Goal: Task Accomplishment & Management: Use online tool/utility

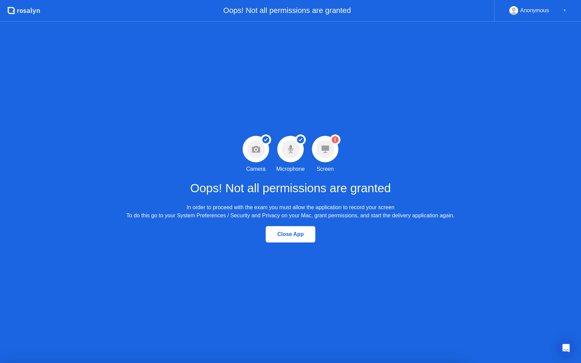
click at [327, 148] on icon at bounding box center [324, 148] width 7 height 7
click at [331, 180] on h1 "Oops! Not all permissions are granted" at bounding box center [290, 188] width 201 height 18
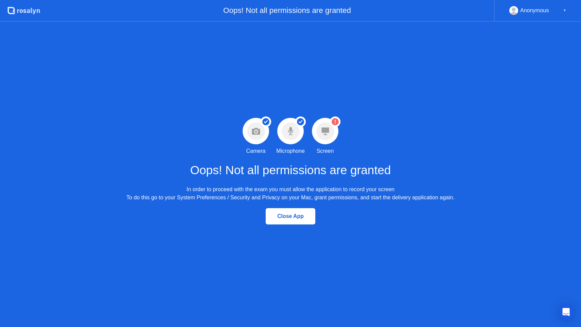
click at [323, 174] on h1 "Oops! Not all permissions are granted" at bounding box center [290, 170] width 201 height 18
click at [317, 132] on circle at bounding box center [325, 131] width 18 height 18
click at [334, 118] on circle at bounding box center [335, 121] width 11 height 11
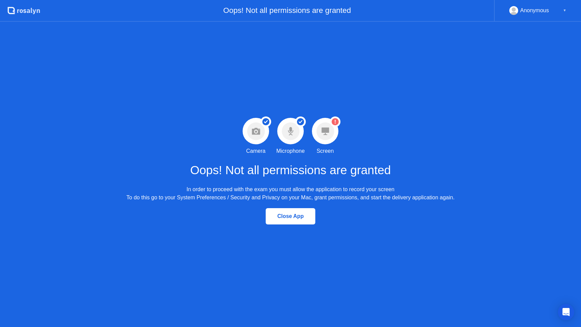
click at [552, 5] on div "Anonymous ▼" at bounding box center [537, 11] width 87 height 22
click at [552, 13] on div "Anonymous ▼" at bounding box center [537, 10] width 57 height 9
click at [566, 8] on div "Anonymous ▼" at bounding box center [537, 11] width 87 height 22
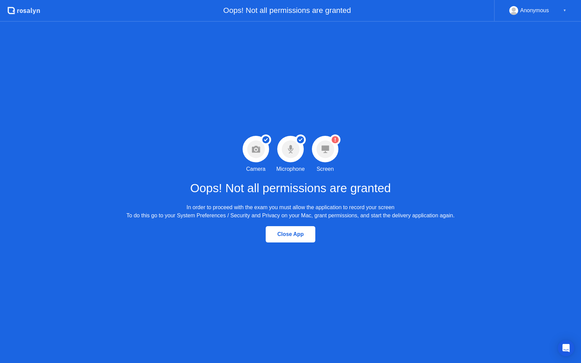
click at [282, 237] on div "Close App" at bounding box center [291, 234] width 46 height 6
